Goal: Information Seeking & Learning: Check status

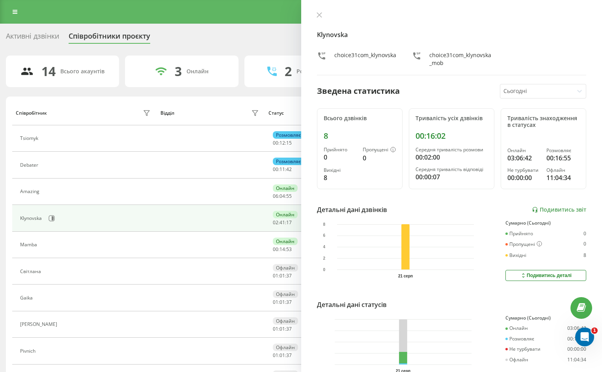
click at [233, 73] on div "3 Онлайн" at bounding box center [181, 72] width 113 height 32
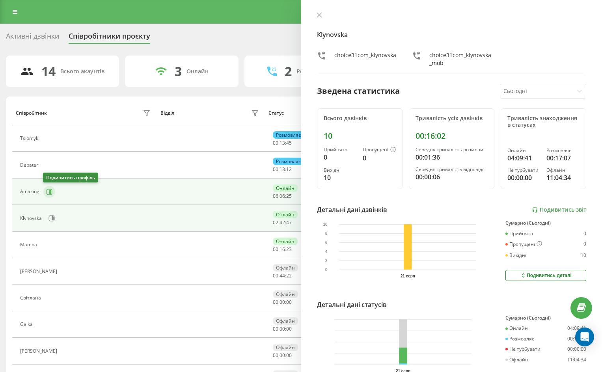
click at [49, 192] on icon at bounding box center [50, 192] width 2 height 4
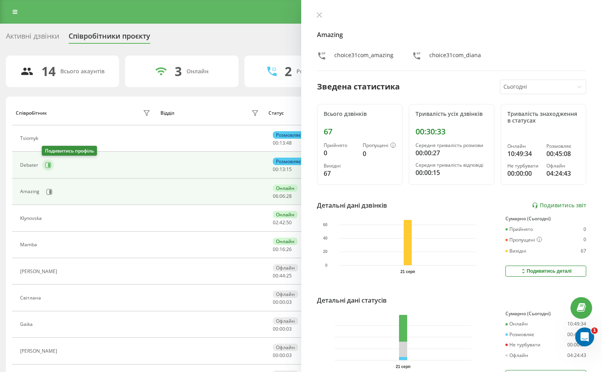
click at [49, 164] on icon at bounding box center [49, 165] width 2 height 4
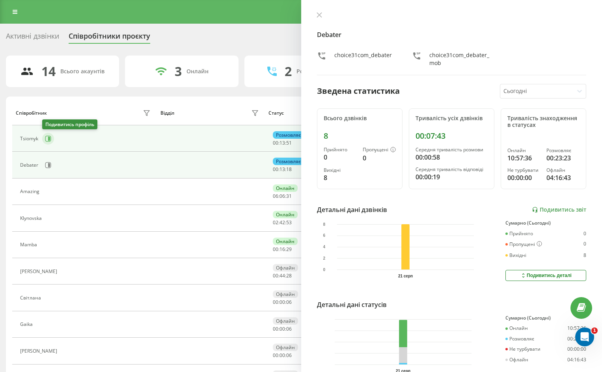
click at [47, 139] on icon at bounding box center [48, 139] width 6 height 6
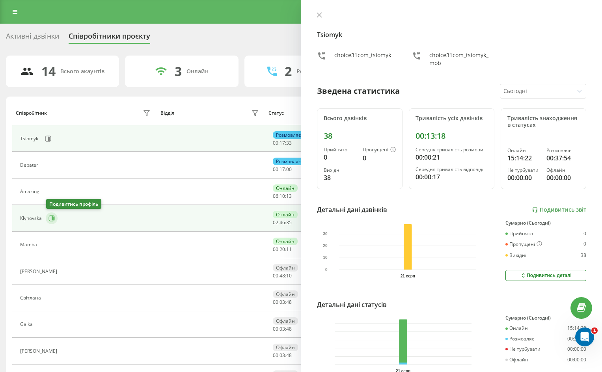
click at [51, 219] on icon at bounding box center [51, 218] width 6 height 6
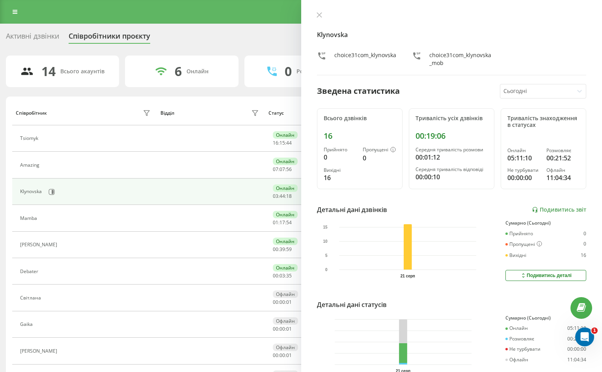
click at [320, 13] on icon at bounding box center [318, 15] width 5 height 5
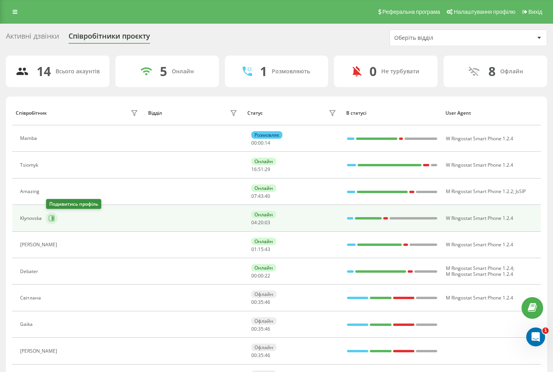
click at [53, 217] on icon at bounding box center [53, 218] width 2 height 4
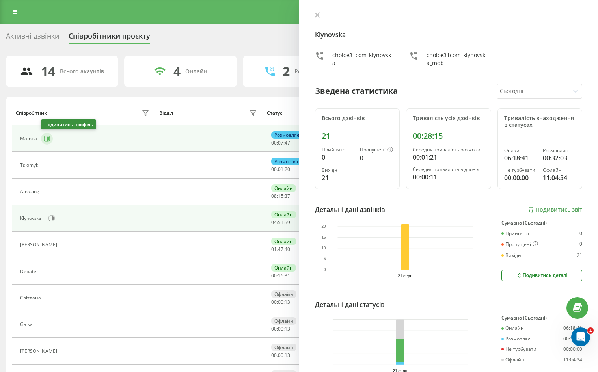
click at [47, 138] on icon at bounding box center [47, 139] width 6 height 6
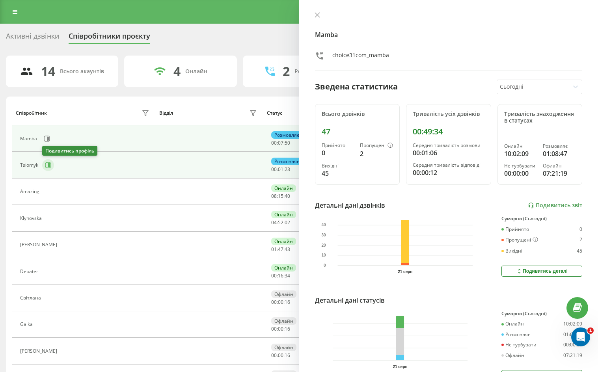
click at [46, 165] on icon at bounding box center [48, 165] width 6 height 6
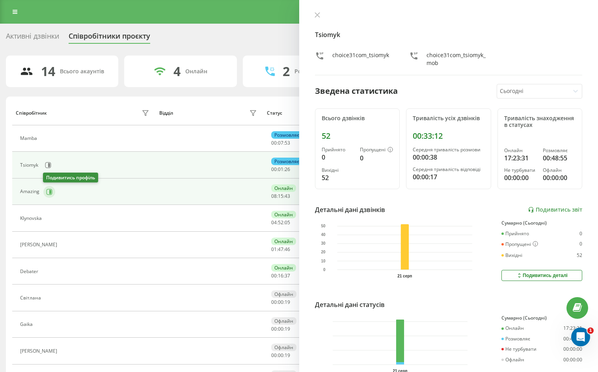
click at [48, 191] on icon at bounding box center [49, 192] width 6 height 6
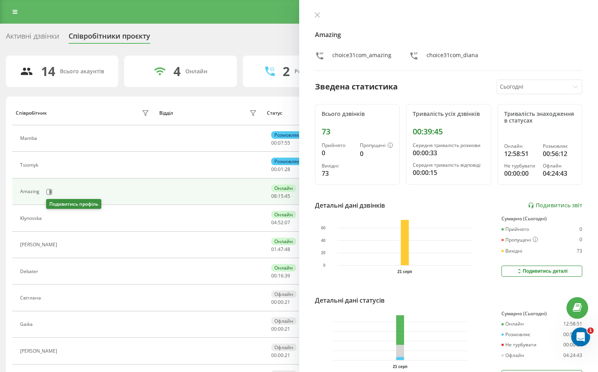
click at [50, 217] on icon at bounding box center [50, 218] width 6 height 6
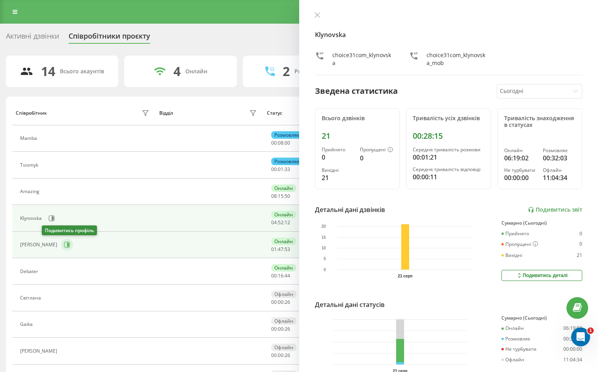
click at [64, 247] on icon at bounding box center [67, 245] width 6 height 6
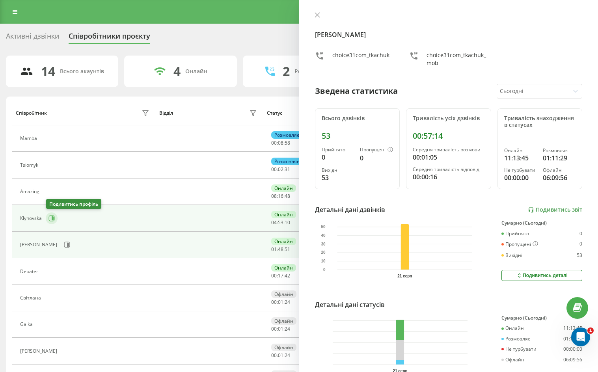
click at [50, 219] on icon at bounding box center [51, 218] width 6 height 6
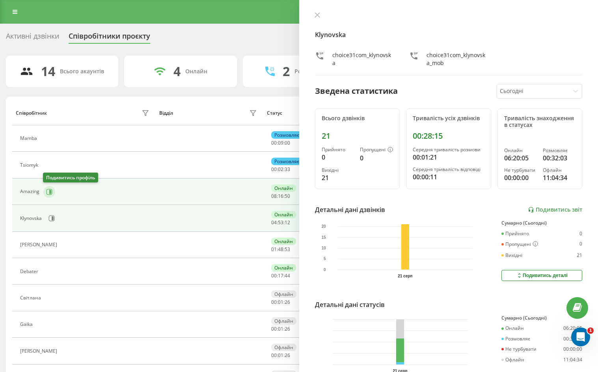
click at [50, 189] on icon at bounding box center [49, 192] width 6 height 6
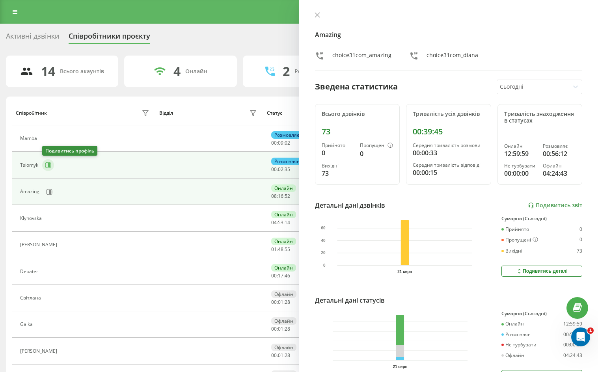
click at [47, 165] on icon at bounding box center [48, 165] width 6 height 6
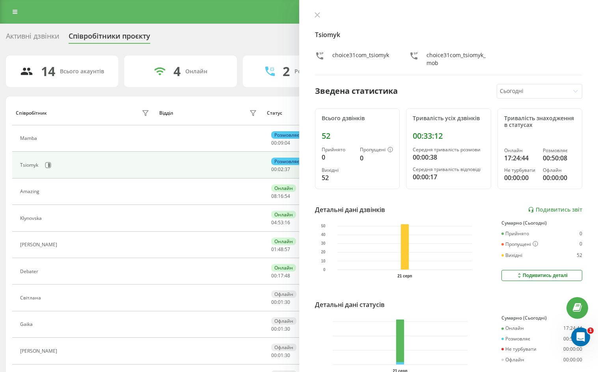
click at [50, 140] on button at bounding box center [45, 139] width 9 height 11
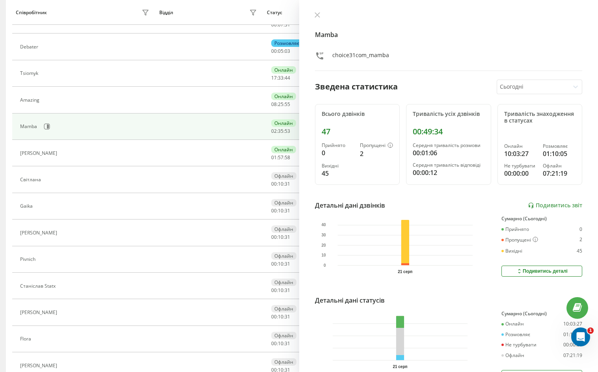
scroll to position [65, 0]
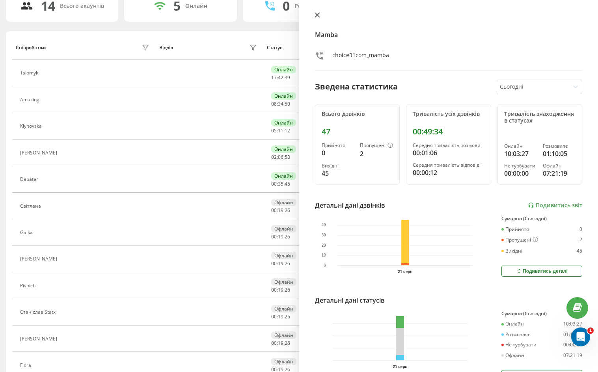
click at [316, 14] on icon at bounding box center [316, 15] width 5 height 5
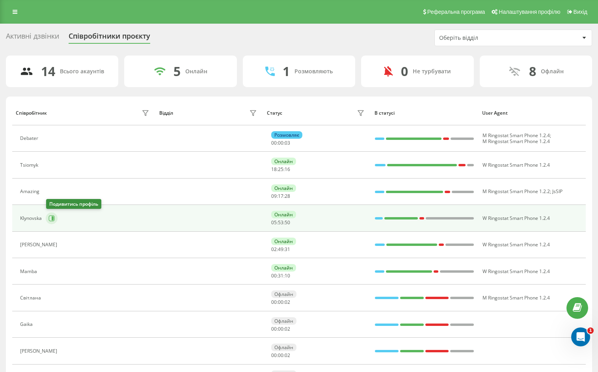
click at [49, 218] on icon at bounding box center [51, 218] width 6 height 6
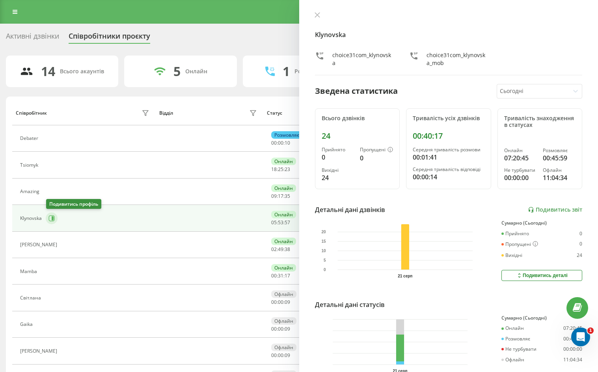
click at [51, 219] on icon at bounding box center [51, 218] width 6 height 6
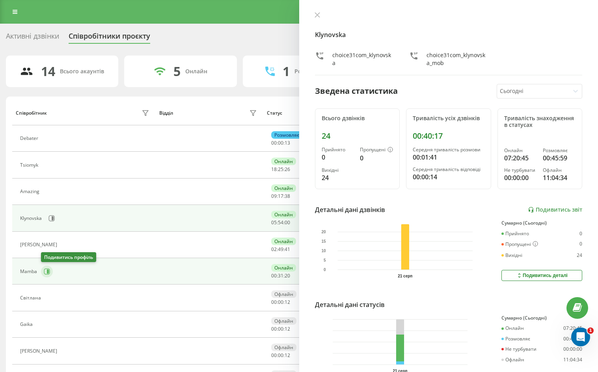
click at [48, 272] on icon at bounding box center [48, 272] width 2 height 4
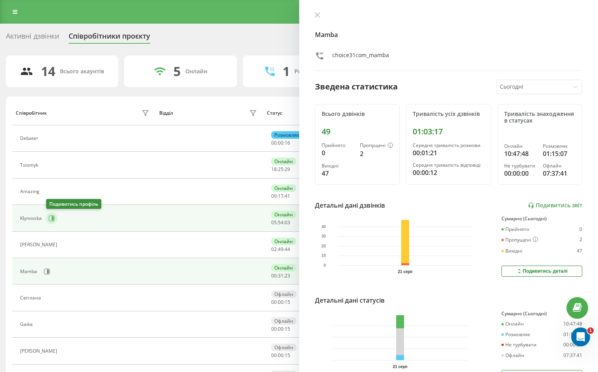
click at [52, 216] on icon at bounding box center [52, 218] width 6 height 6
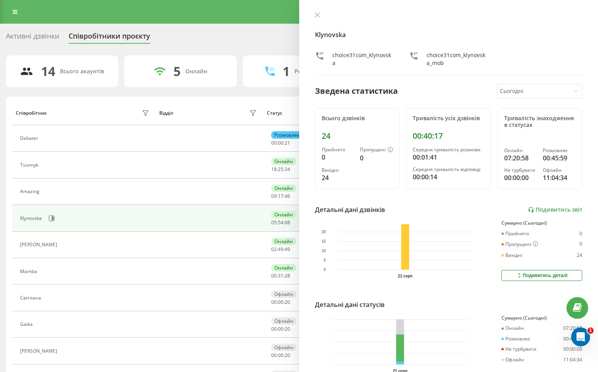
click at [223, 39] on div "Активні дзвінки Співробітники проєкту Оберіть відділ" at bounding box center [299, 38] width 586 height 17
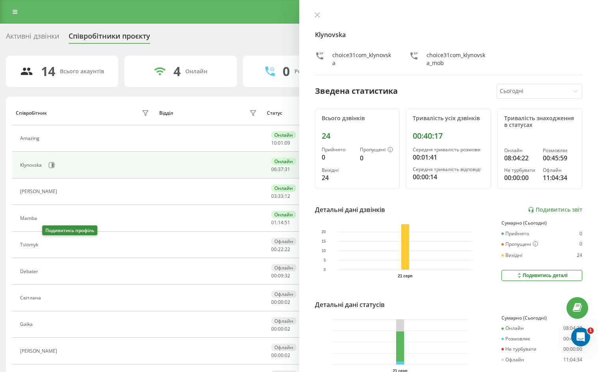
click at [49, 246] on icon at bounding box center [47, 245] width 6 height 6
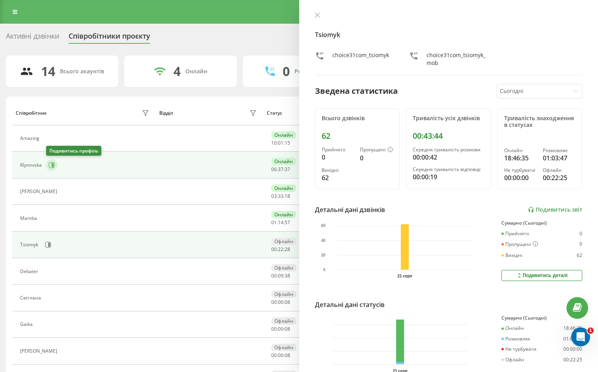
click at [48, 165] on button at bounding box center [52, 165] width 12 height 12
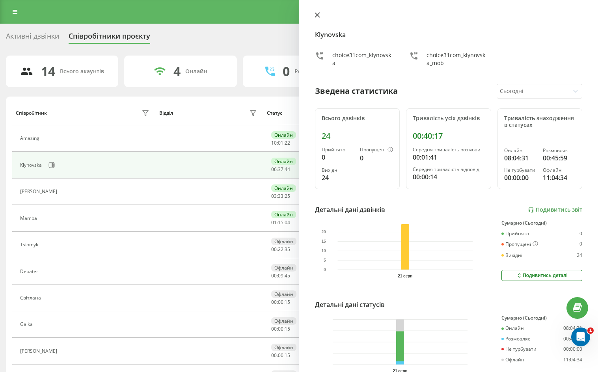
click at [317, 15] on icon at bounding box center [316, 15] width 5 height 5
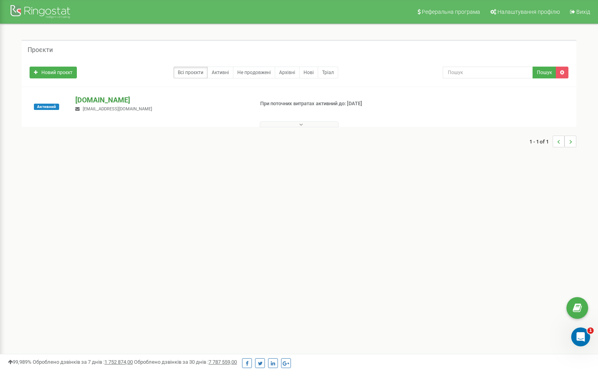
click at [111, 100] on p "[DOMAIN_NAME]" at bounding box center [161, 100] width 172 height 10
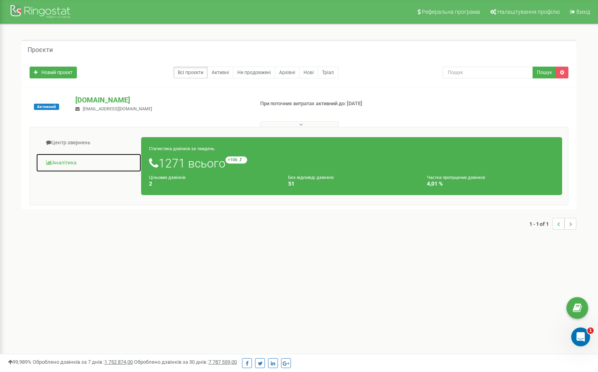
click at [63, 164] on link "Аналiтика" at bounding box center [89, 162] width 106 height 19
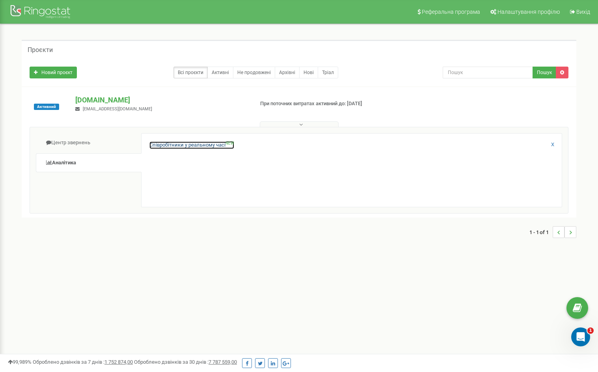
click at [214, 146] on link "Співробітники у реальному часі NEW" at bounding box center [191, 144] width 85 height 7
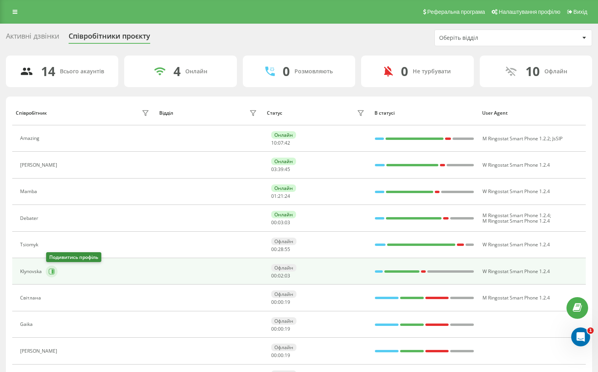
click at [52, 272] on icon at bounding box center [53, 272] width 2 height 4
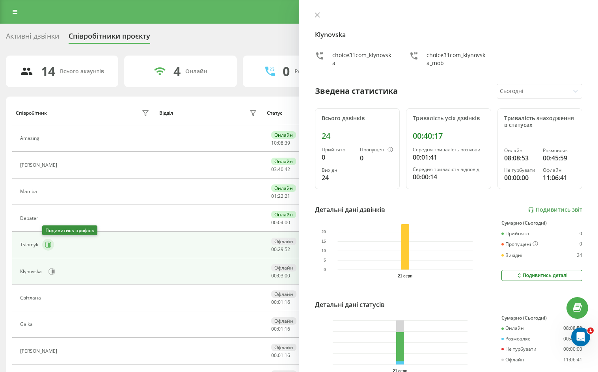
click at [48, 247] on icon at bounding box center [48, 245] width 6 height 6
